Goal: Download file/media

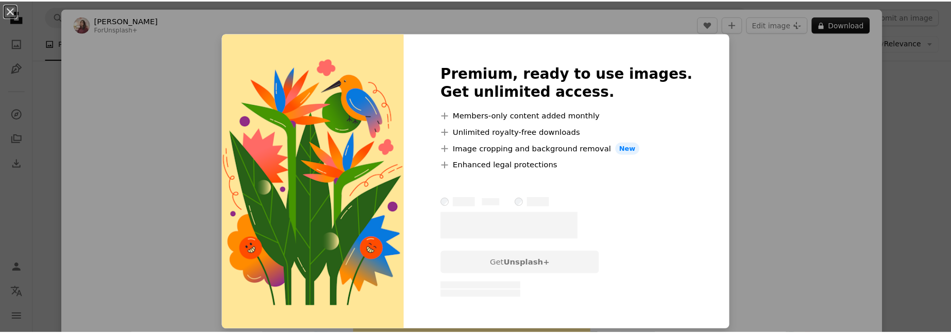
scroll to position [309, 0]
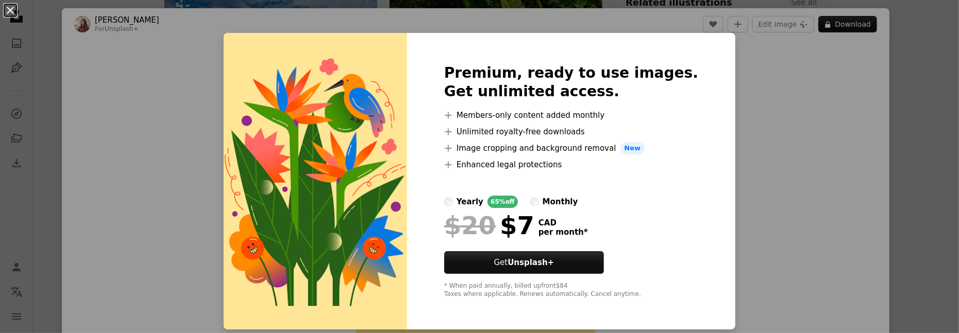
click at [8, 9] on button "An X shape" at bounding box center [10, 10] width 12 height 12
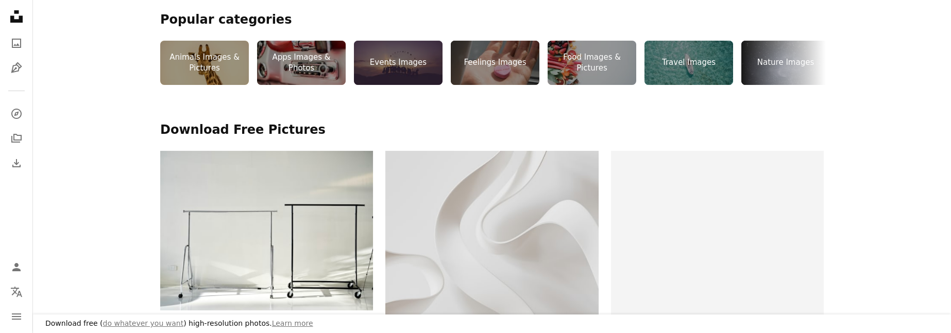
scroll to position [155, 0]
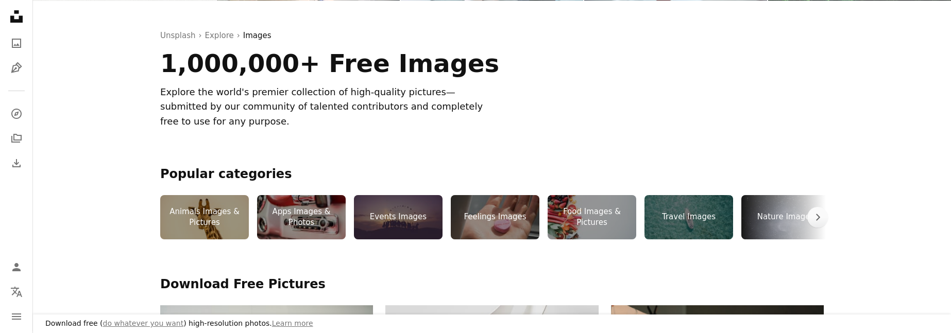
click at [684, 225] on div "Travel Images" at bounding box center [688, 217] width 89 height 44
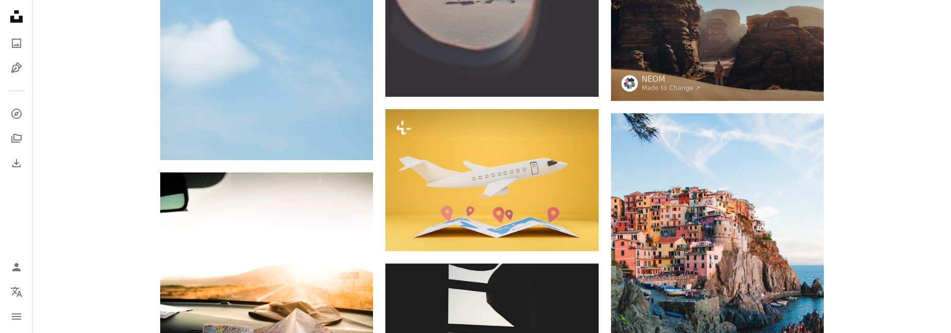
scroll to position [1185, 0]
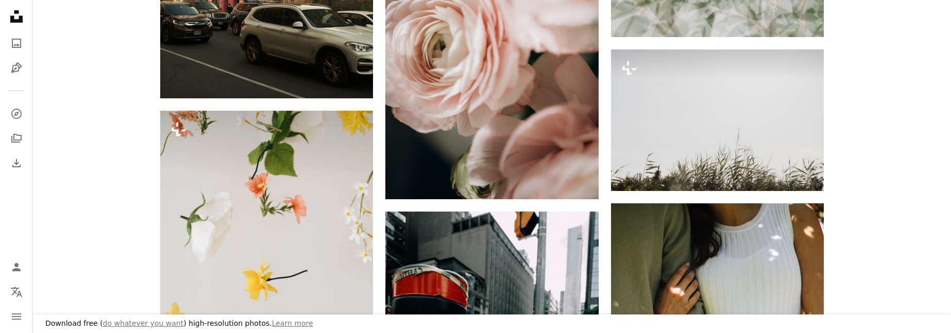
scroll to position [155, 0]
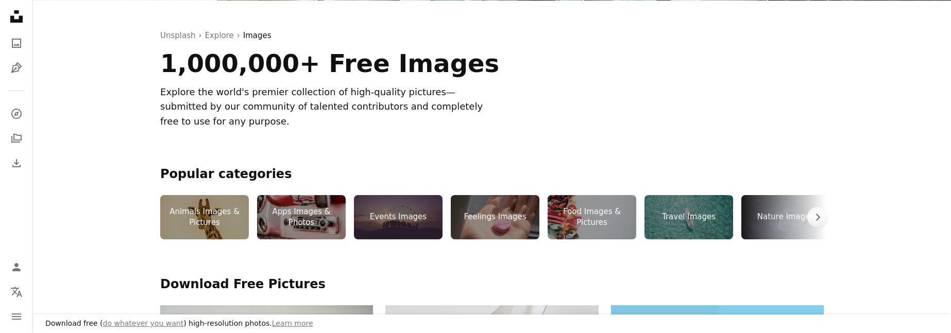
click at [771, 215] on div "Nature Images" at bounding box center [785, 217] width 89 height 44
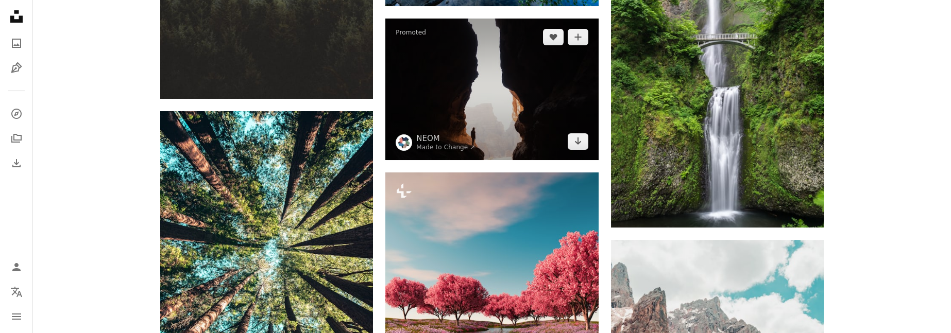
scroll to position [1185, 0]
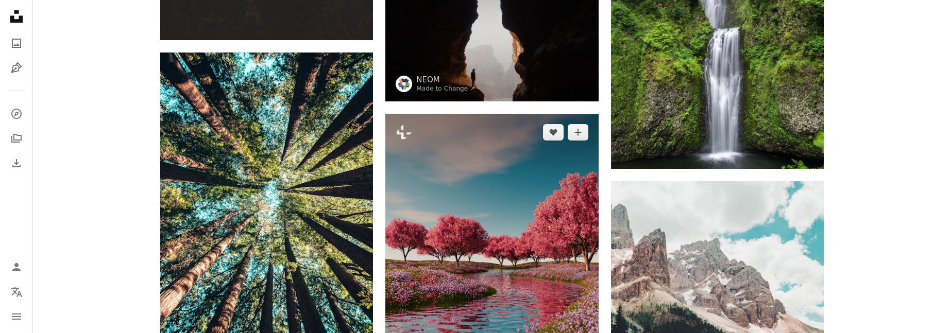
click at [510, 241] on img at bounding box center [491, 263] width 213 height 298
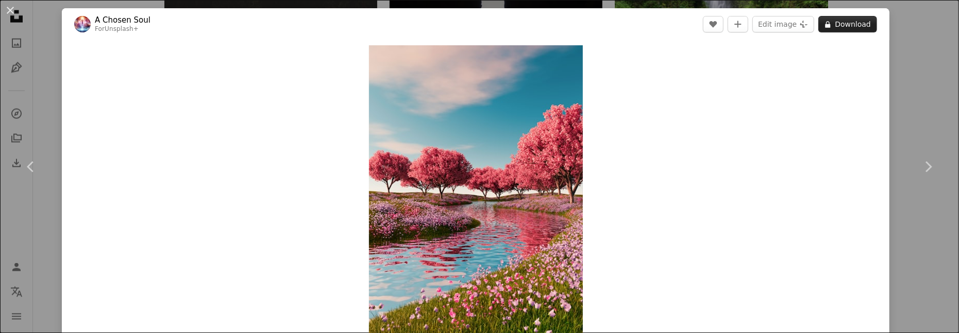
click at [832, 24] on button "A lock Download" at bounding box center [847, 24] width 59 height 16
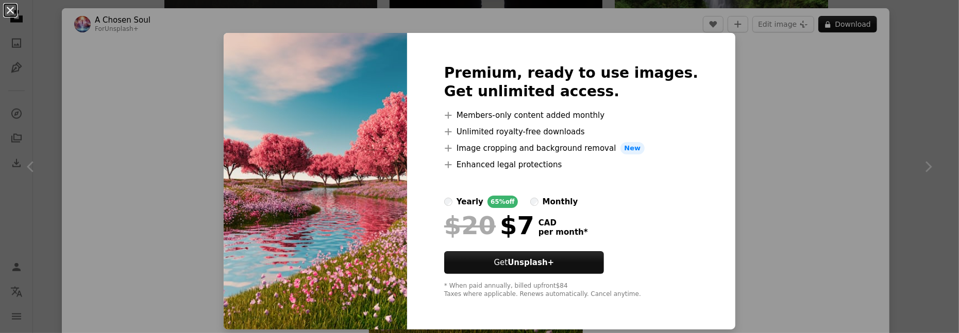
click at [10, 13] on button "An X shape" at bounding box center [10, 10] width 12 height 12
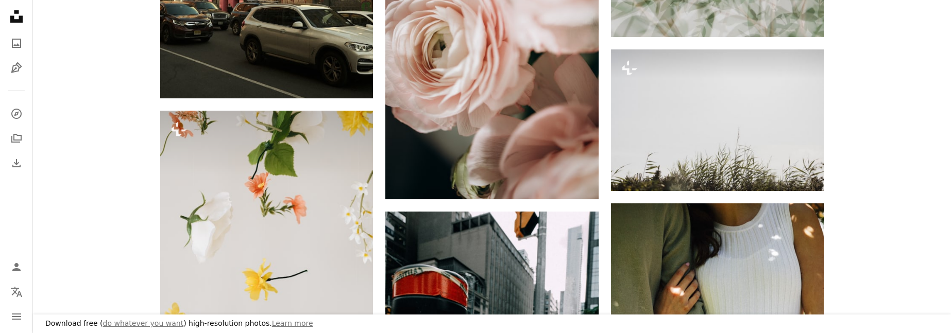
scroll to position [155, 0]
